Goal: Navigation & Orientation: Find specific page/section

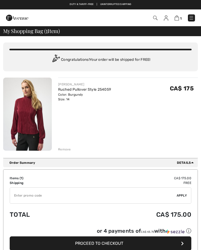
checkbox input "true"
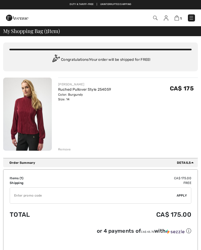
click at [193, 17] on img at bounding box center [191, 17] width 5 height 5
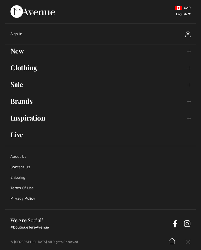
click at [18, 53] on link "New Toggle submenu" at bounding box center [100, 51] width 191 height 12
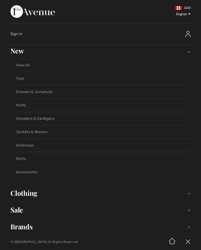
click at [26, 67] on link "View All" at bounding box center [101, 66] width 180 height 12
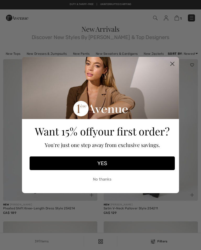
click at [174, 65] on circle "Close dialog" at bounding box center [172, 64] width 9 height 9
checkbox input "true"
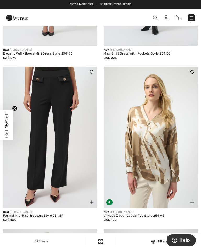
scroll to position [313, 0]
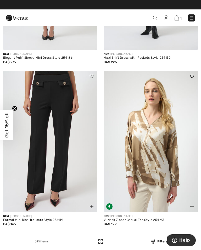
click at [193, 17] on img at bounding box center [191, 17] width 5 height 5
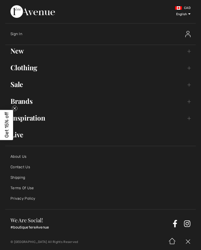
click at [25, 166] on link "Contact Us" at bounding box center [20, 167] width 20 height 4
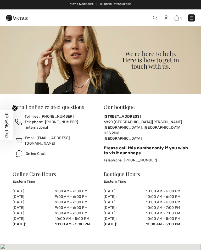
checkbox input "true"
